Goal: Find specific page/section: Find specific page/section

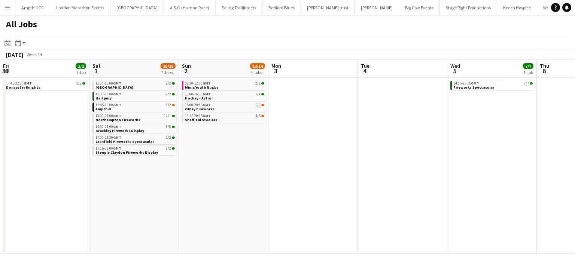
scroll to position [0, 232]
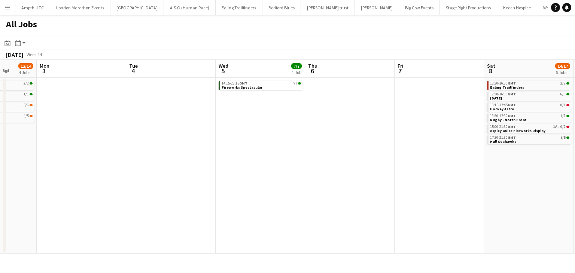
click at [335, 92] on app-date-cell at bounding box center [349, 166] width 89 height 176
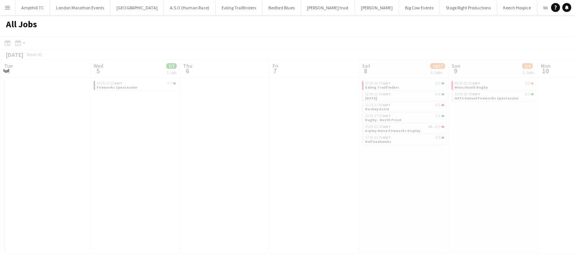
drag, startPoint x: 307, startPoint y: 160, endPoint x: 0, endPoint y: 156, distance: 306.7
click at [0, 156] on app-all-jobs "All Jobs Date picker SEP 2025 SEP 2025 Monday M Tuesday T Wednesday W Thursday …" at bounding box center [287, 134] width 575 height 239
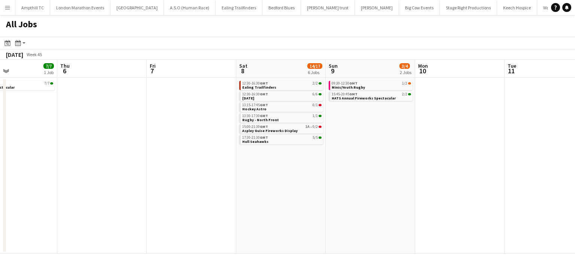
click at [104, 162] on app-all-jobs "All Jobs Date picker SEP 2025 SEP 2025 Monday M Tuesday T Wednesday W Thursday …" at bounding box center [287, 134] width 575 height 239
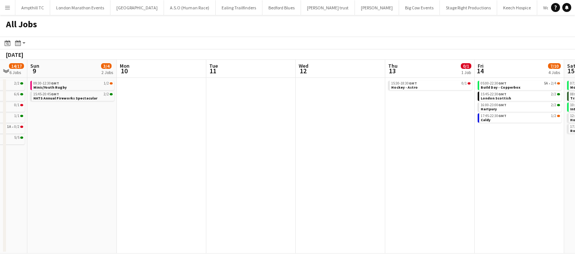
drag, startPoint x: 302, startPoint y: 160, endPoint x: 0, endPoint y: 153, distance: 302.3
click at [0, 153] on app-calendar-viewport "Wed 5 7/7 1 Job Thu 6 Fri 7 Sat 8 14/17 6 Jobs Sun 9 3/4 2 Jobs Mon 10 Tue 11 W…" at bounding box center [287, 157] width 575 height 194
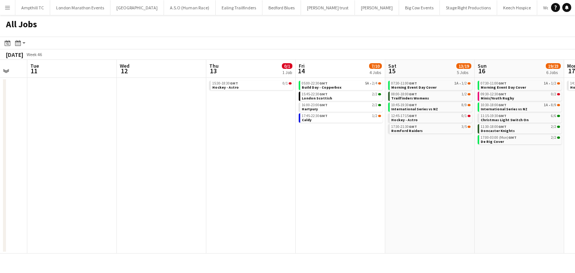
scroll to position [0, 184]
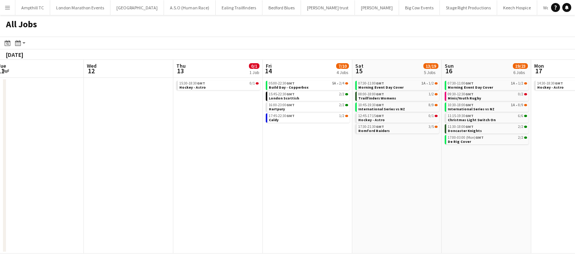
drag, startPoint x: 115, startPoint y: 178, endPoint x: 540, endPoint y: 178, distance: 425.6
click at [535, 178] on app-calendar-viewport "Sun 9 3/4 2 Jobs Mon 10 Tue 11 Wed 12 Thu 13 0/1 1 Job Fri 14 7/10 4 Jobs Sat 1…" at bounding box center [287, 157] width 575 height 194
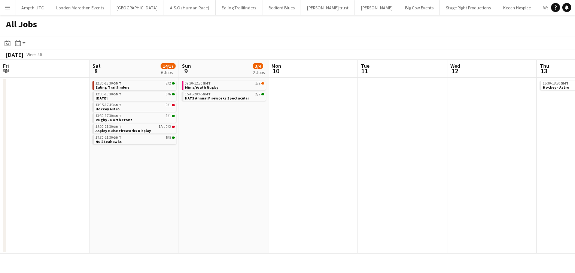
drag, startPoint x: 342, startPoint y: 184, endPoint x: 471, endPoint y: 187, distance: 129.1
click at [536, 186] on app-calendar-viewport "Wed 5 7/7 1 Job Thu 6 Fri 7 Sat 8 14/17 6 Jobs Sun 9 3/4 2 Jobs Mon 10 Tue 11 W…" at bounding box center [287, 157] width 575 height 194
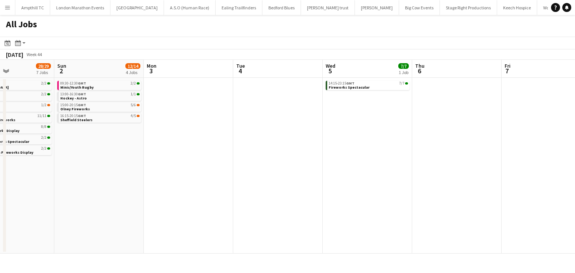
drag, startPoint x: 266, startPoint y: 179, endPoint x: 311, endPoint y: 189, distance: 46.7
click at [443, 180] on app-calendar-viewport "Thu 30 2/2 1 Job Fri 31 2/2 1 Job Sat 1 28/29 7 Jobs Sun 2 12/14 4 Jobs Mon 3 T…" at bounding box center [287, 157] width 575 height 194
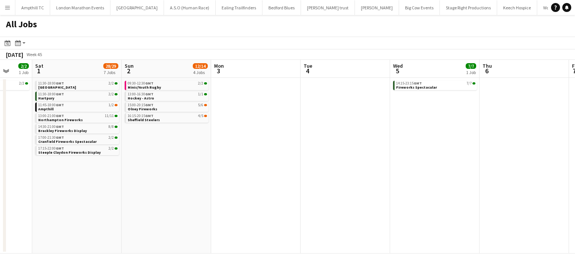
drag, startPoint x: 304, startPoint y: 176, endPoint x: 394, endPoint y: 162, distance: 90.9
click at [536, 176] on app-calendar-viewport "Wed 29 5/5 1 Job Thu 30 2/2 1 Job Fri 31 2/2 1 Job Sat 1 28/29 7 Jobs Sun 2 12/…" at bounding box center [287, 157] width 575 height 194
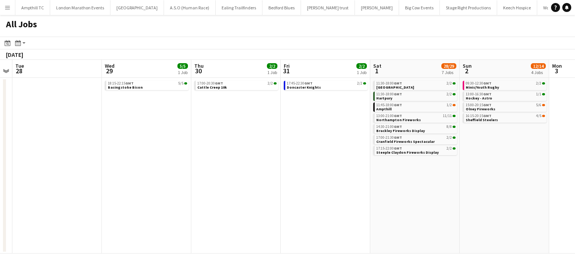
drag, startPoint x: 407, startPoint y: 165, endPoint x: 399, endPoint y: 168, distance: 9.1
click at [527, 167] on app-calendar-viewport "Sun 26 2/2 1 Job Mon 27 Tue 28 Wed 29 5/5 1 Job Thu 30 2/2 1 Job Fri 31 2/2 1 J…" at bounding box center [287, 157] width 575 height 194
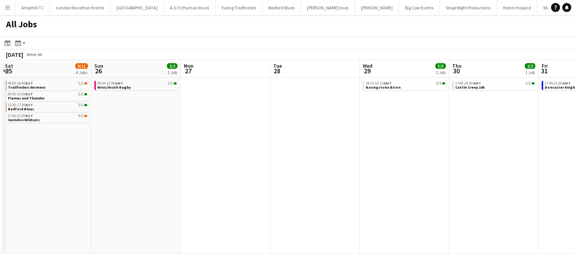
drag, startPoint x: 350, startPoint y: 159, endPoint x: 473, endPoint y: 165, distance: 122.8
click at [521, 162] on app-calendar-viewport "Thu 23 Fri 24 Sat 25 9/11 4 Jobs Sun 26 2/2 1 Job Mon 27 Tue 28 Wed 29 5/5 1 Jo…" at bounding box center [287, 157] width 575 height 194
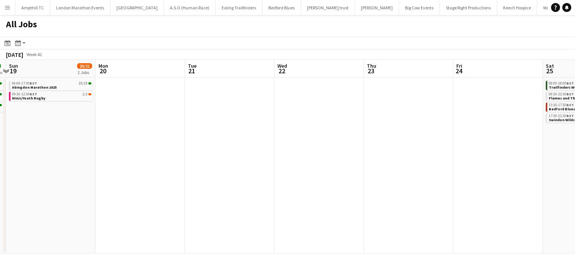
drag, startPoint x: 329, startPoint y: 167, endPoint x: 530, endPoint y: 167, distance: 201.2
click at [574, 167] on html "Menu Boards Boards Boards All jobs Status Workforce Workforce My Workforce Recr…" at bounding box center [287, 136] width 575 height 273
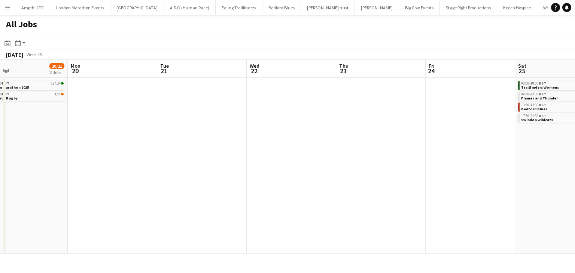
drag, startPoint x: 312, startPoint y: 165, endPoint x: 637, endPoint y: 165, distance: 325.0
click at [574, 165] on html "Menu Boards Boards Boards All jobs Status Workforce Workforce My Workforce Recr…" at bounding box center [287, 136] width 575 height 273
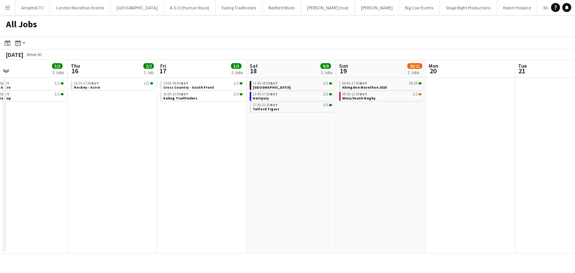
scroll to position [0, 261]
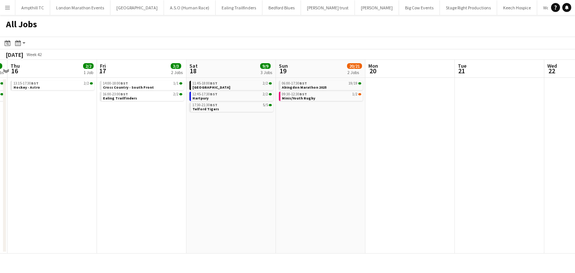
drag, startPoint x: 361, startPoint y: 163, endPoint x: 558, endPoint y: 164, distance: 196.7
click at [574, 164] on html "Menu Boards Boards Boards All jobs Status Workforce Workforce My Workforce Recr…" at bounding box center [287, 136] width 575 height 273
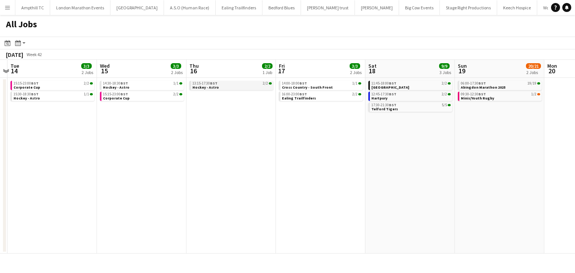
click at [239, 88] on link "13:15-17:30 BST 2/2 Hockey - Astro" at bounding box center [231, 85] width 79 height 9
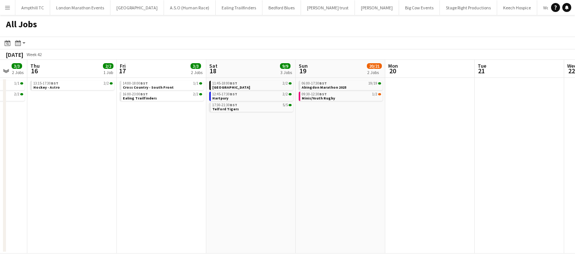
drag, startPoint x: 467, startPoint y: 197, endPoint x: 233, endPoint y: 196, distance: 233.4
click at [220, 200] on app-calendar-viewport "Mon 13 Tue 14 3/3 2 Jobs Wed 15 3/3 2 Jobs Thu 16 2/2 1 Job Fri 17 3/3 2 Jobs S…" at bounding box center [287, 157] width 575 height 194
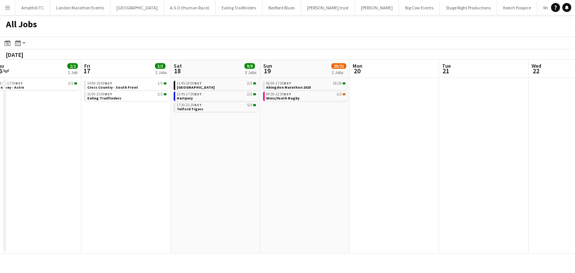
drag, startPoint x: 385, startPoint y: 205, endPoint x: 14, endPoint y: 204, distance: 370.3
click at [16, 204] on app-calendar-viewport "Mon 13 Tue 14 3/3 2 Jobs Wed 15 3/3 2 Jobs Thu 16 2/2 1 Job Fri 17 3/3 2 Jobs S…" at bounding box center [287, 157] width 575 height 194
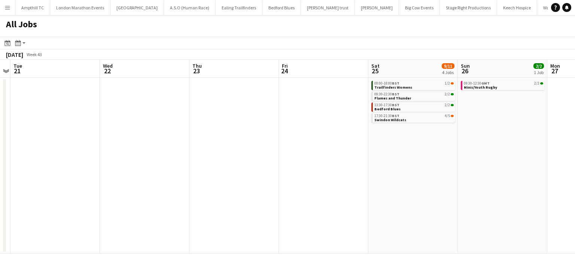
drag, startPoint x: 313, startPoint y: 174, endPoint x: 40, endPoint y: 176, distance: 272.7
click at [45, 176] on app-calendar-viewport "Fri 17 3/3 2 Jobs Sat 18 9/9 3 Jobs Sun 19 20/21 2 Jobs Mon 20 Tue 21 Wed 22 Th…" at bounding box center [287, 157] width 575 height 194
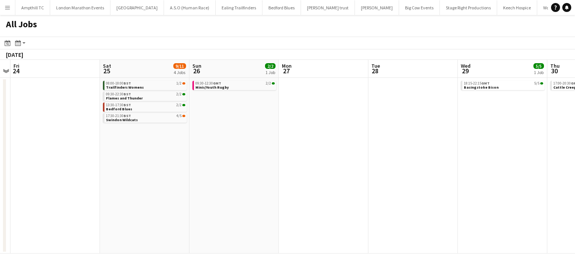
drag, startPoint x: 377, startPoint y: 156, endPoint x: 97, endPoint y: 163, distance: 280.2
click at [70, 172] on app-calendar-viewport "Mon 20 Tue 21 Wed 22 Thu 23 Fri 24 Sat 25 9/11 4 Jobs Sun 26 2/2 1 Job Mon 27 T…" at bounding box center [287, 157] width 575 height 194
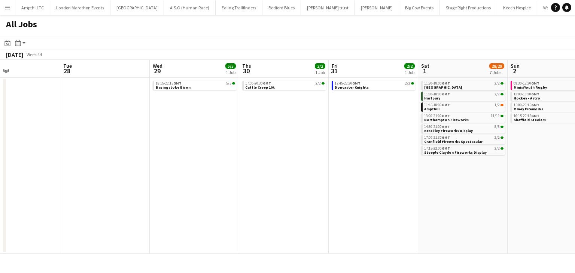
drag, startPoint x: 236, startPoint y: 169, endPoint x: 140, endPoint y: 169, distance: 96.1
click at [140, 169] on app-calendar-viewport "Sat 25 9/11 4 Jobs Sun 26 2/2 1 Job Mon 27 Tue 28 Wed 29 5/5 1 Job Thu 30 2/2 1…" at bounding box center [287, 157] width 575 height 194
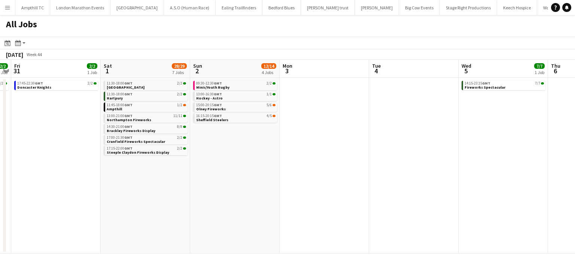
drag, startPoint x: 364, startPoint y: 166, endPoint x: 3, endPoint y: 174, distance: 361.8
click at [1, 178] on app-calendar-viewport "Mon 27 Tue 28 Wed 29 5/5 1 Job Thu 30 2/2 1 Job Fri 31 2/2 1 Job Sat 1 28/29 7 …" at bounding box center [287, 157] width 575 height 194
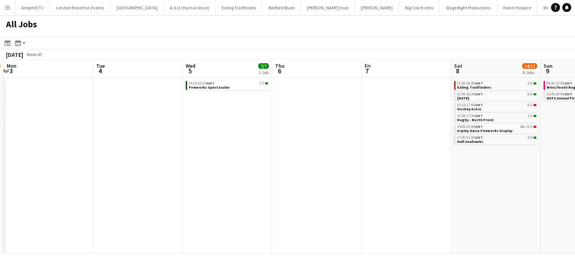
drag, startPoint x: 297, startPoint y: 168, endPoint x: 0, endPoint y: 167, distance: 297.4
click at [0, 167] on app-calendar-viewport "Fri 31 2/2 1 Job Sat 1 28/29 7 Jobs Sun 2 12/14 4 Jobs Mon 3 Tue 4 Wed 5 7/7 1 …" at bounding box center [287, 157] width 575 height 194
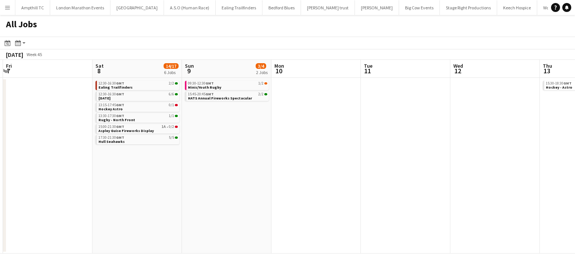
drag, startPoint x: 67, startPoint y: 157, endPoint x: 51, endPoint y: 157, distance: 15.7
click at [54, 157] on app-calendar-viewport "Tue 4 Wed 5 7/7 1 Job Thu 6 Fri 7 Sat 8 14/17 6 Jobs Sun 9 3/4 2 Jobs Mon 10 Tu…" at bounding box center [287, 157] width 575 height 194
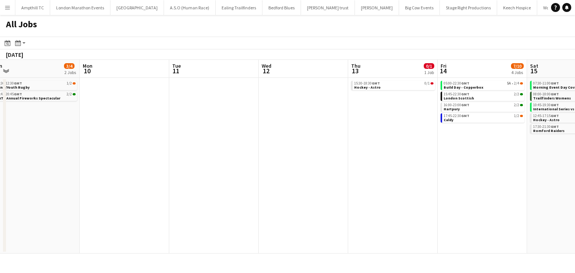
drag, startPoint x: 362, startPoint y: 168, endPoint x: 91, endPoint y: 174, distance: 270.9
click at [97, 178] on app-calendar-viewport "Thu 6 Fri 7 Sat 8 14/17 6 Jobs Sun 9 3/4 2 Jobs Mon 10 Tue 11 Wed 12 Thu 13 0/1…" at bounding box center [287, 157] width 575 height 194
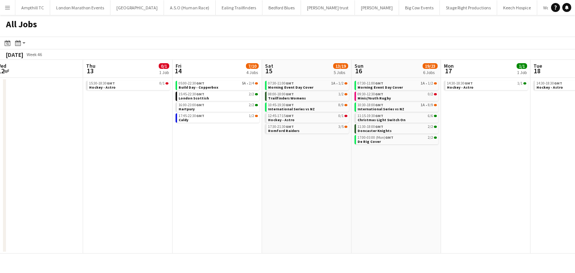
scroll to position [0, 266]
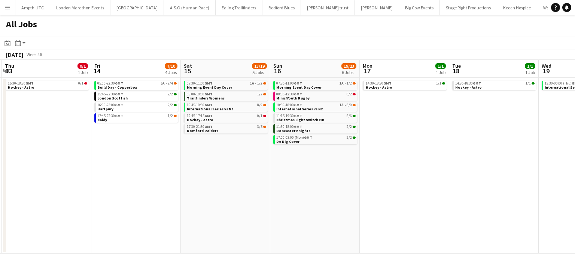
click at [242, 175] on app-calendar-viewport "Mon 10 Tue 11 Wed 12 Thu 13 0/1 1 Job Fri 14 7/10 4 Jobs Sat 15 13/19 5 Jobs Su…" at bounding box center [287, 157] width 575 height 194
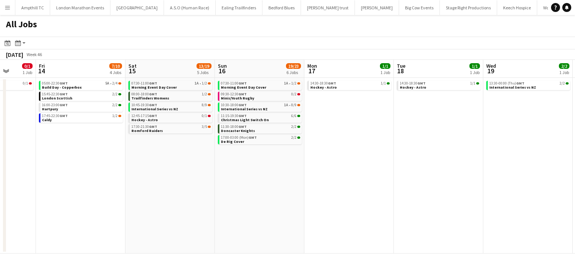
drag, startPoint x: 443, startPoint y: 153, endPoint x: 205, endPoint y: 159, distance: 238.0
click at [205, 159] on app-calendar-viewport "Mon 10 Tue 11 Wed 12 Thu 13 0/1 1 Job Fri 14 7/10 4 Jobs Sat 15 13/19 5 Jobs Su…" at bounding box center [287, 157] width 575 height 194
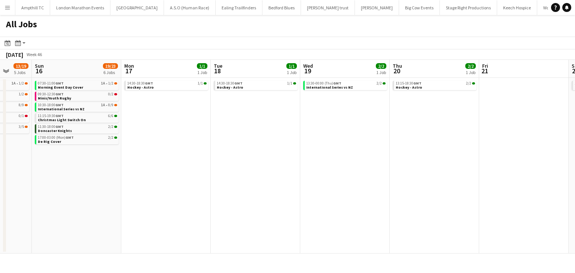
click at [73, 166] on app-all-jobs "All Jobs Date picker SEP 2025 SEP 2025 Monday M Tuesday T Wednesday W Thursday …" at bounding box center [287, 134] width 575 height 239
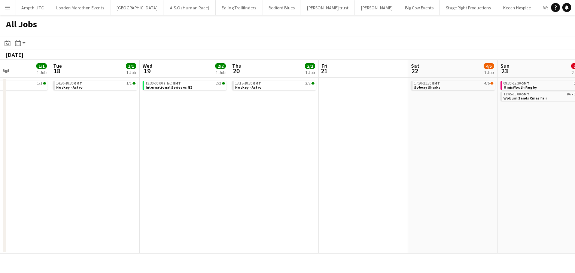
drag, startPoint x: 338, startPoint y: 168, endPoint x: 0, endPoint y: 180, distance: 338.3
click at [0, 180] on app-calendar-viewport "Thu 13 0/1 1 Job Fri 14 7/10 4 Jobs Sat 15 13/19 5 Jobs Sun 16 19/23 6 Jobs Mon…" at bounding box center [287, 157] width 575 height 194
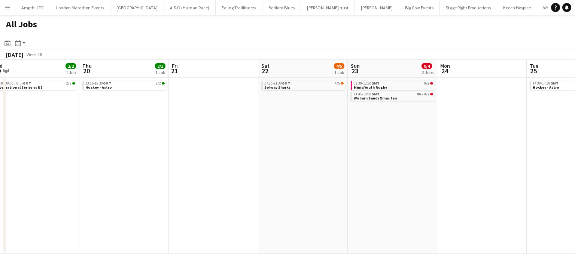
drag, startPoint x: 79, startPoint y: 192, endPoint x: 34, endPoint y: 188, distance: 45.8
click at [34, 189] on app-calendar-viewport "Sun 16 19/23 6 Jobs Mon 17 1/1 1 Job Tue 18 1/1 1 Job Wed 19 2/2 1 Job Thu 20 2…" at bounding box center [287, 157] width 575 height 194
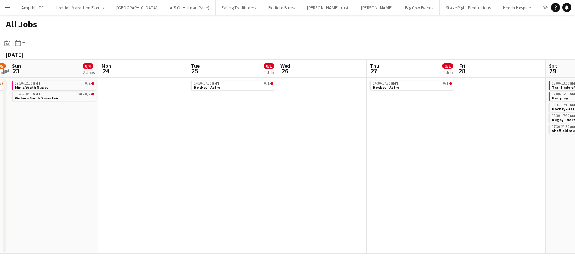
click at [110, 184] on app-all-jobs "All Jobs Date picker SEP 2025 SEP 2025 Monday M Tuesday T Wednesday W Thursday …" at bounding box center [287, 134] width 575 height 239
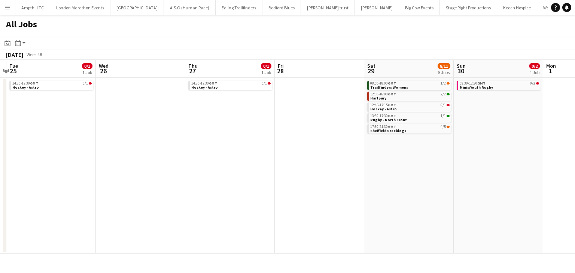
drag, startPoint x: 287, startPoint y: 189, endPoint x: 39, endPoint y: 183, distance: 248.4
click at [39, 183] on app-calendar-viewport "Sat 22 4/5 1 Job Sun 23 0/4 2 Jobs Mon 24 Tue 25 0/1 1 Job Wed 26 Thu 27 0/1 1 …" at bounding box center [287, 157] width 575 height 194
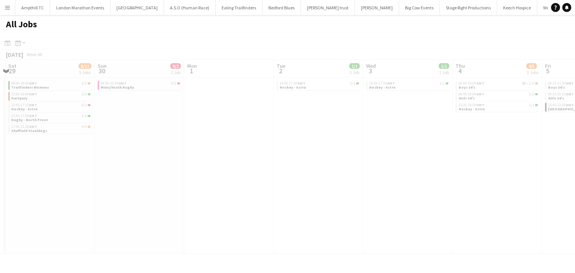
drag, startPoint x: 310, startPoint y: 166, endPoint x: 53, endPoint y: 162, distance: 257.7
click at [18, 168] on app-calendar-viewport "Wed 26 Thu 27 0/1 1 Job Fri 28 Sat 29 8/11 5 Jobs Sun 30 0/2 1 Job Mon 1 Tue 2 …" at bounding box center [287, 157] width 575 height 194
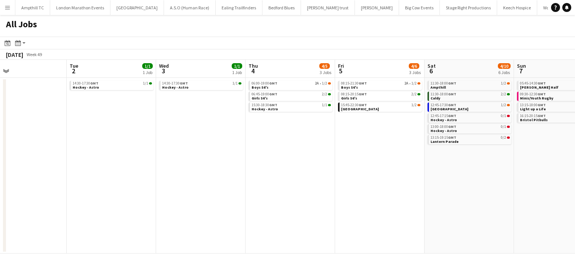
scroll to position [0, 197]
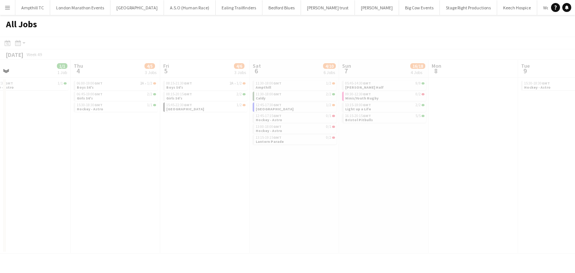
drag, startPoint x: 262, startPoint y: 174, endPoint x: 88, endPoint y: 174, distance: 174.3
click at [28, 173] on app-all-jobs "All Jobs Date picker SEP 2025 SEP 2025 Monday M Tuesday T Wednesday W Thursday …" at bounding box center [287, 134] width 575 height 239
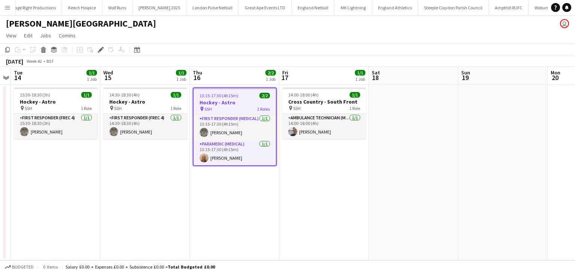
scroll to position [0, 436]
